Goal: Obtain resource: Download file/media

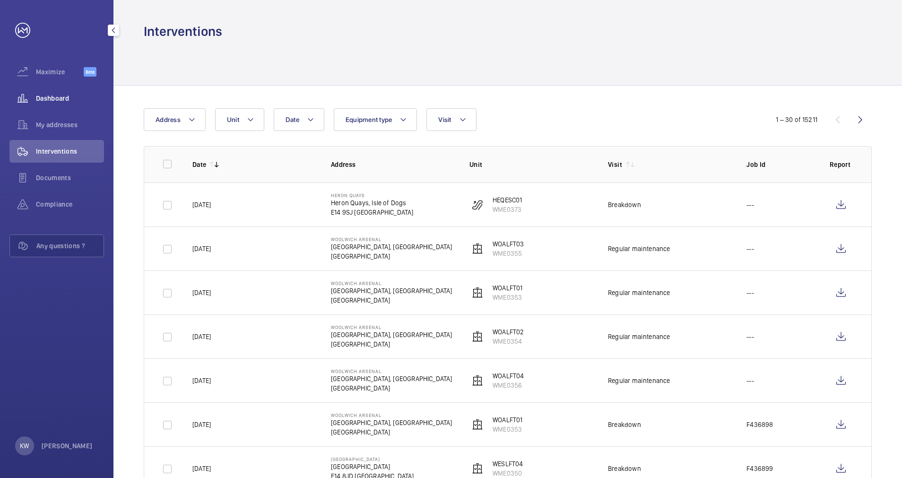
click at [60, 98] on span "Dashboard" at bounding box center [70, 98] width 68 height 9
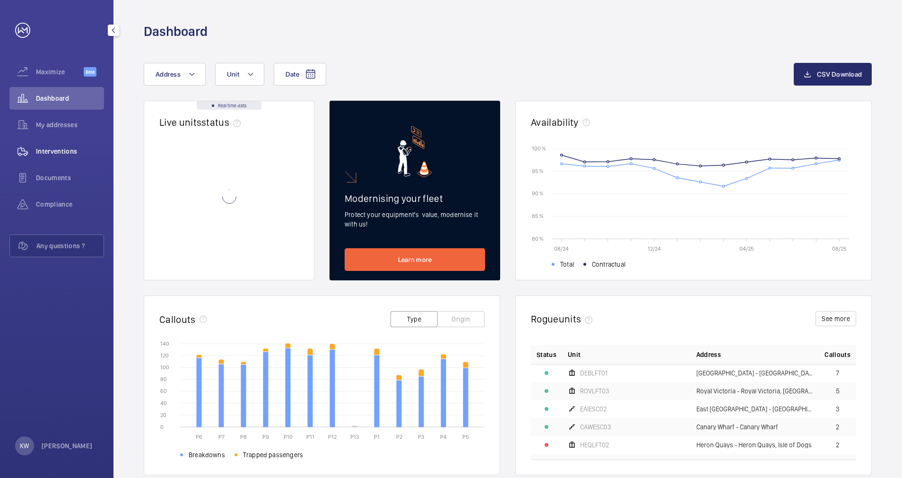
click at [58, 147] on span "Interventions" at bounding box center [70, 151] width 68 height 9
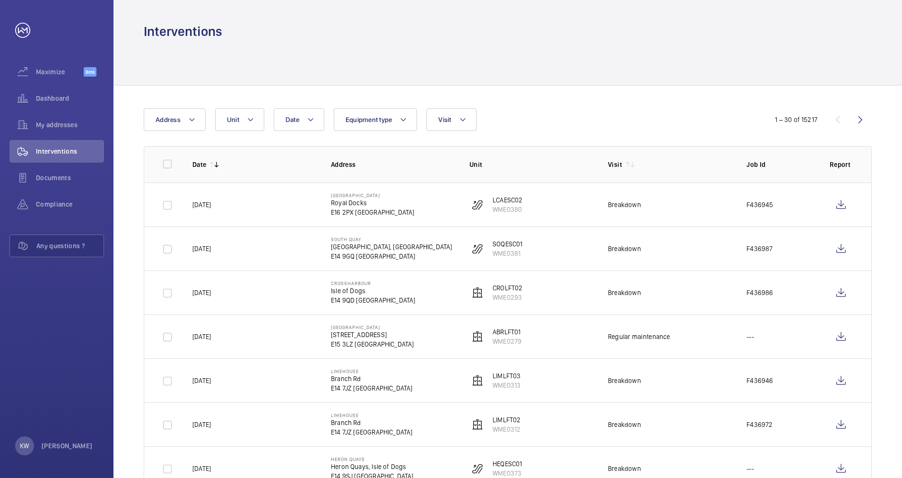
click at [550, 122] on div "Date Address Unit Equipment type Visit" at bounding box center [451, 119] width 615 height 23
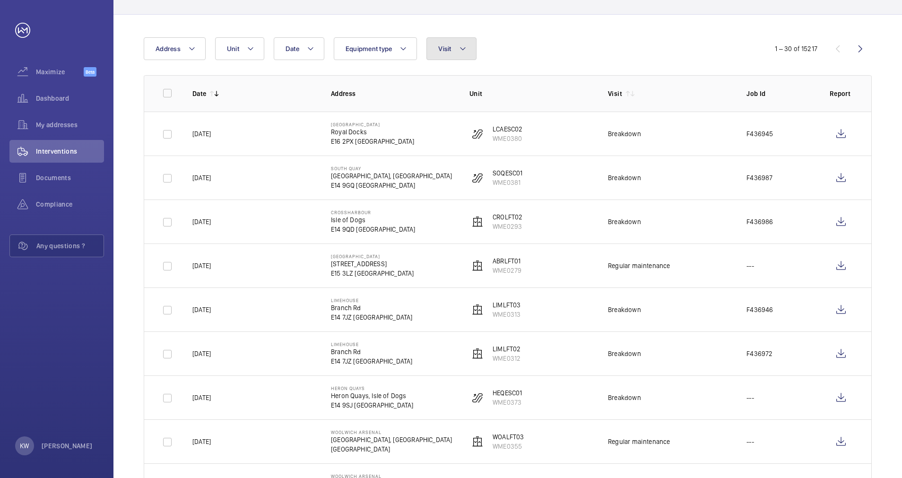
click at [463, 58] on button "Visit" at bounding box center [452, 48] width 50 height 23
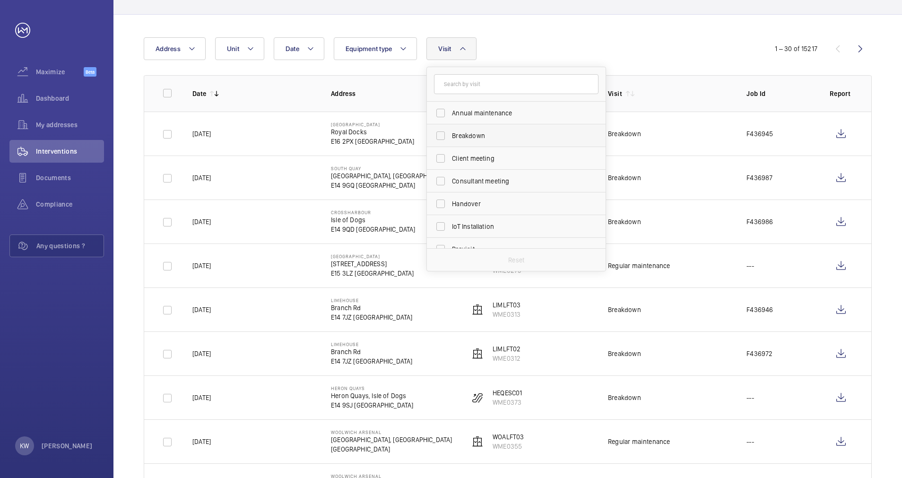
click at [462, 141] on label "Breakdown" at bounding box center [509, 135] width 165 height 23
click at [450, 141] on input "Breakdown" at bounding box center [440, 135] width 19 height 19
checkbox input "true"
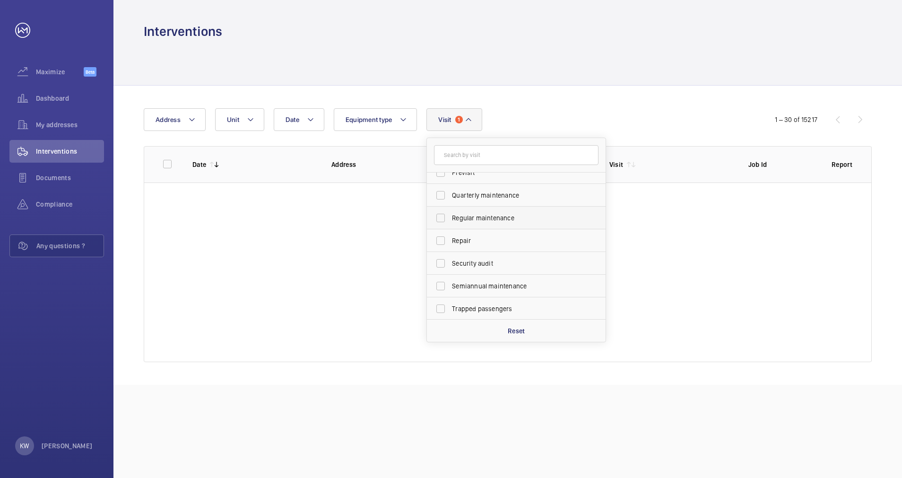
scroll to position [149, 0]
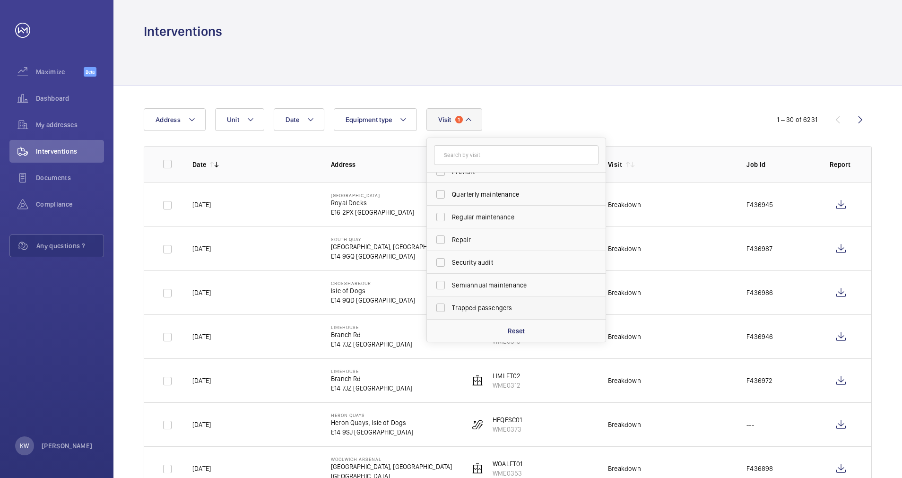
click at [473, 305] on span "Trapped passengers" at bounding box center [517, 307] width 130 height 9
click at [450, 305] on input "Trapped passengers" at bounding box center [440, 307] width 19 height 19
checkbox input "true"
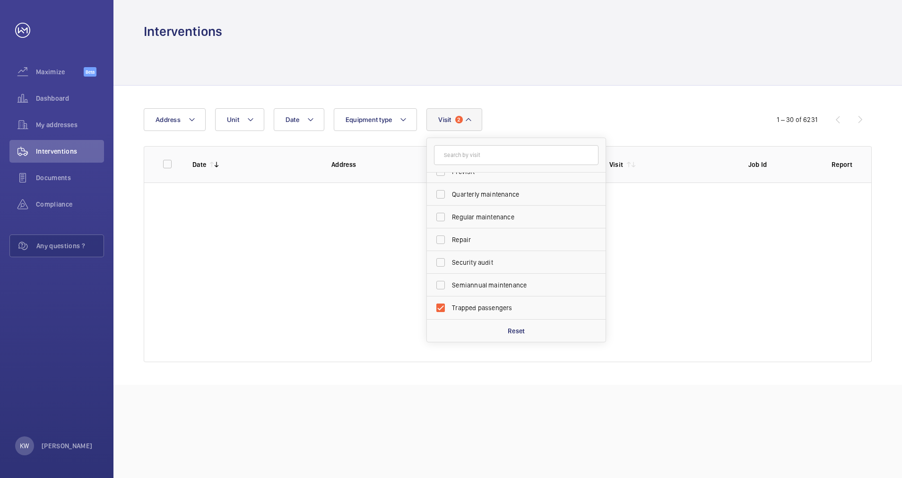
click at [651, 95] on div "Date Address Unit Equipment type Visit 2 Annual maintenance Breakdown Client me…" at bounding box center [508, 235] width 789 height 299
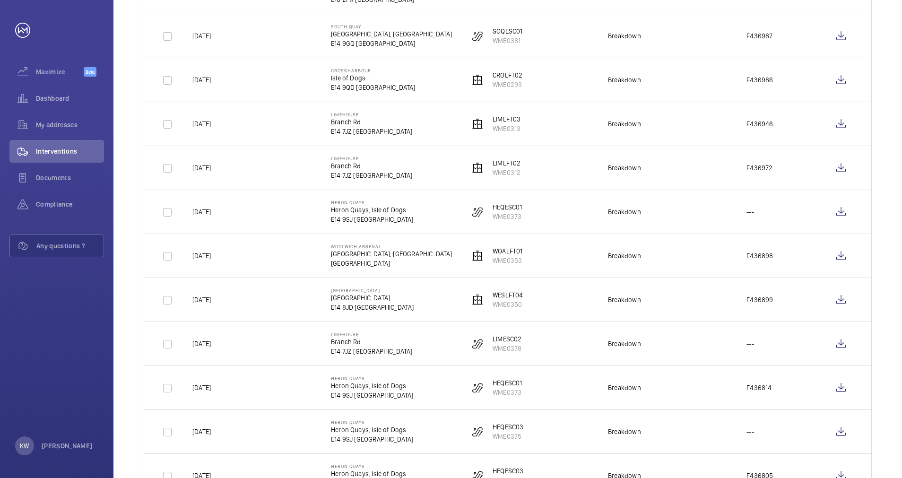
scroll to position [142, 0]
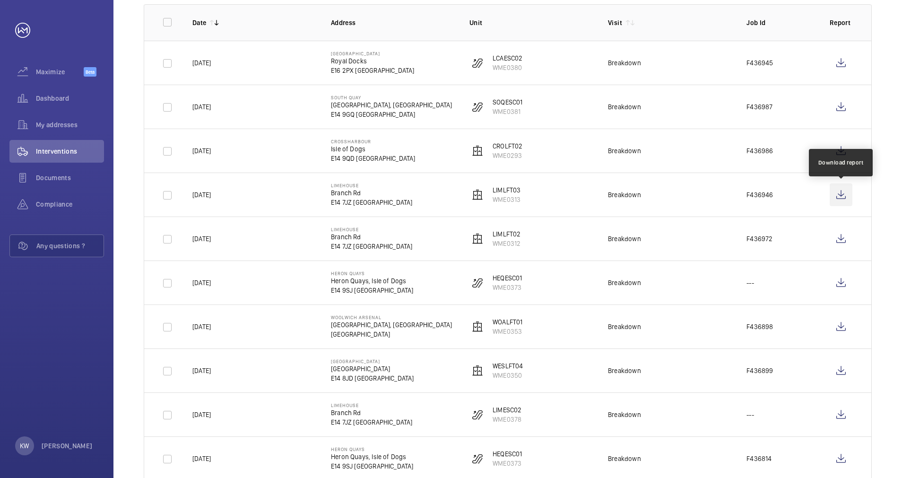
click at [844, 199] on wm-front-icon-button at bounding box center [841, 195] width 23 height 23
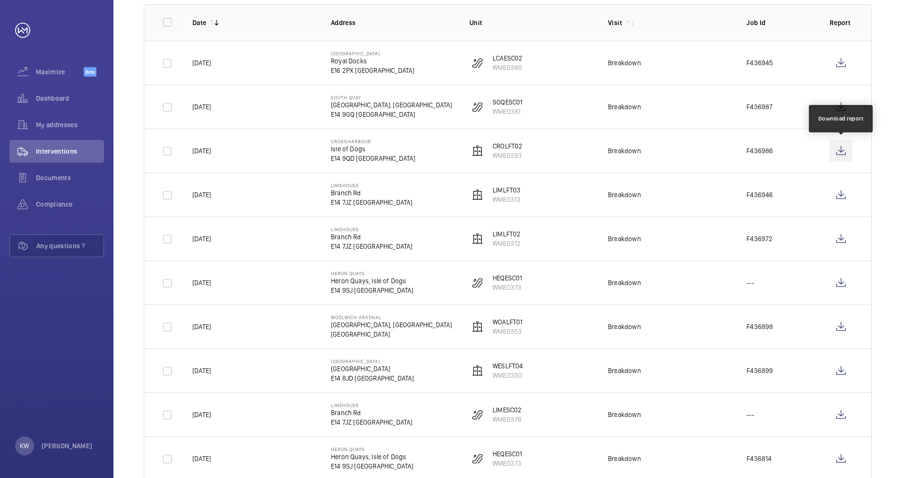
click at [842, 148] on wm-front-icon-button at bounding box center [841, 151] width 23 height 23
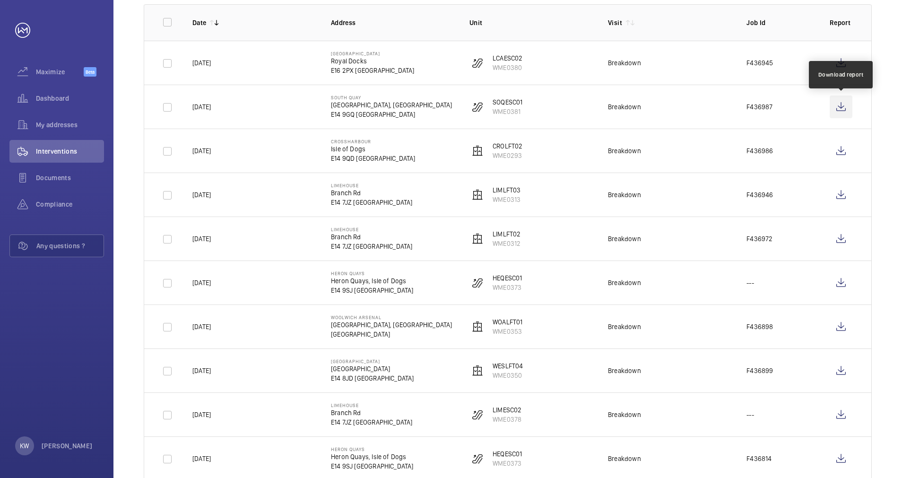
click at [844, 108] on wm-front-icon-button at bounding box center [841, 107] width 23 height 23
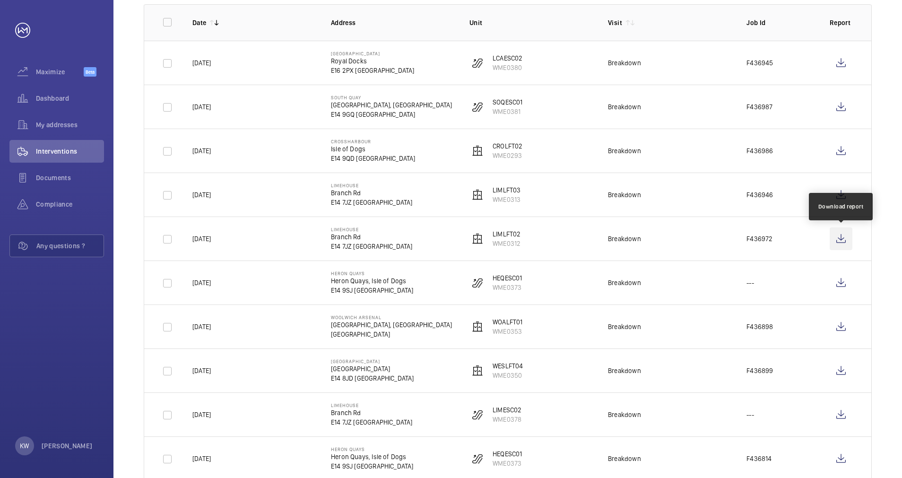
click at [846, 238] on wm-front-icon-button at bounding box center [841, 238] width 23 height 23
